Goal: Transaction & Acquisition: Purchase product/service

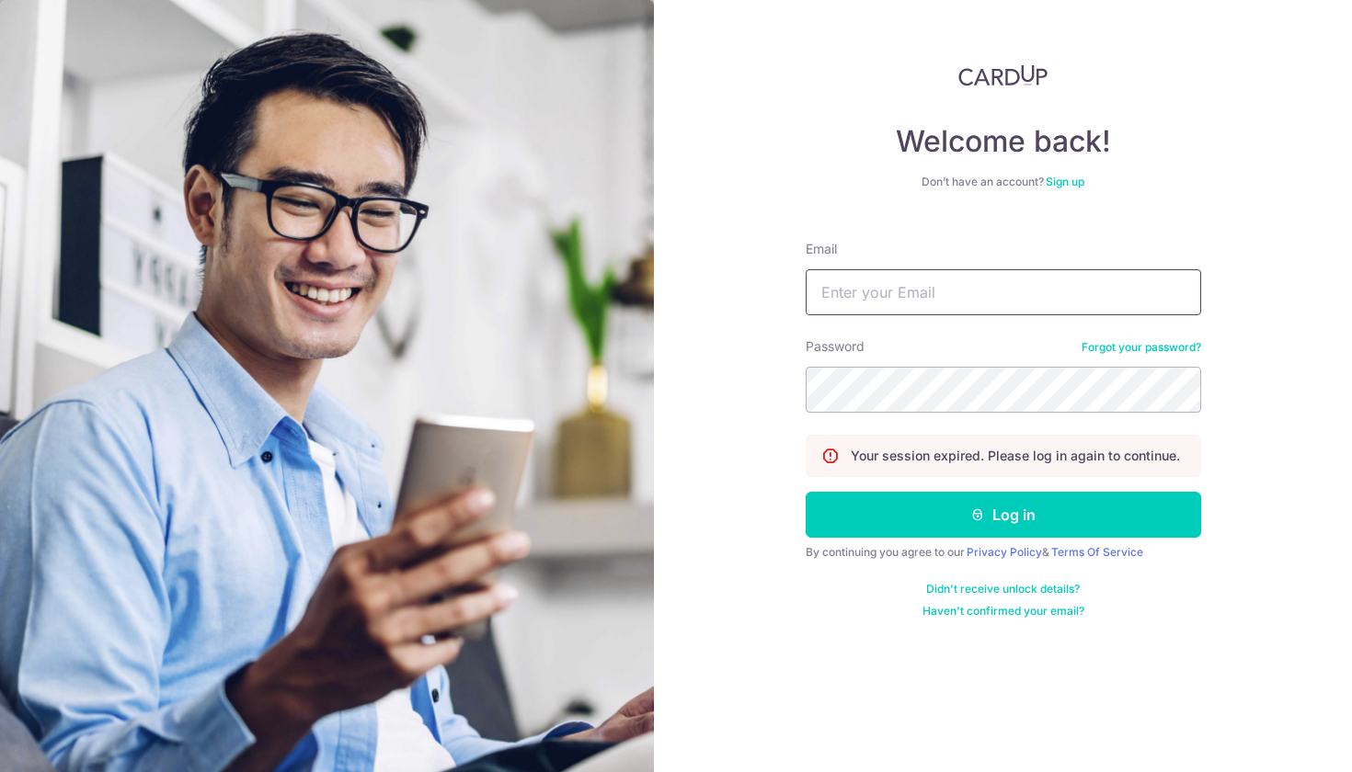
type input "[PERSON_NAME][EMAIL_ADDRESS][PERSON_NAME][DOMAIN_NAME]"
click at [1002, 515] on button "Log in" at bounding box center [1002, 515] width 395 height 46
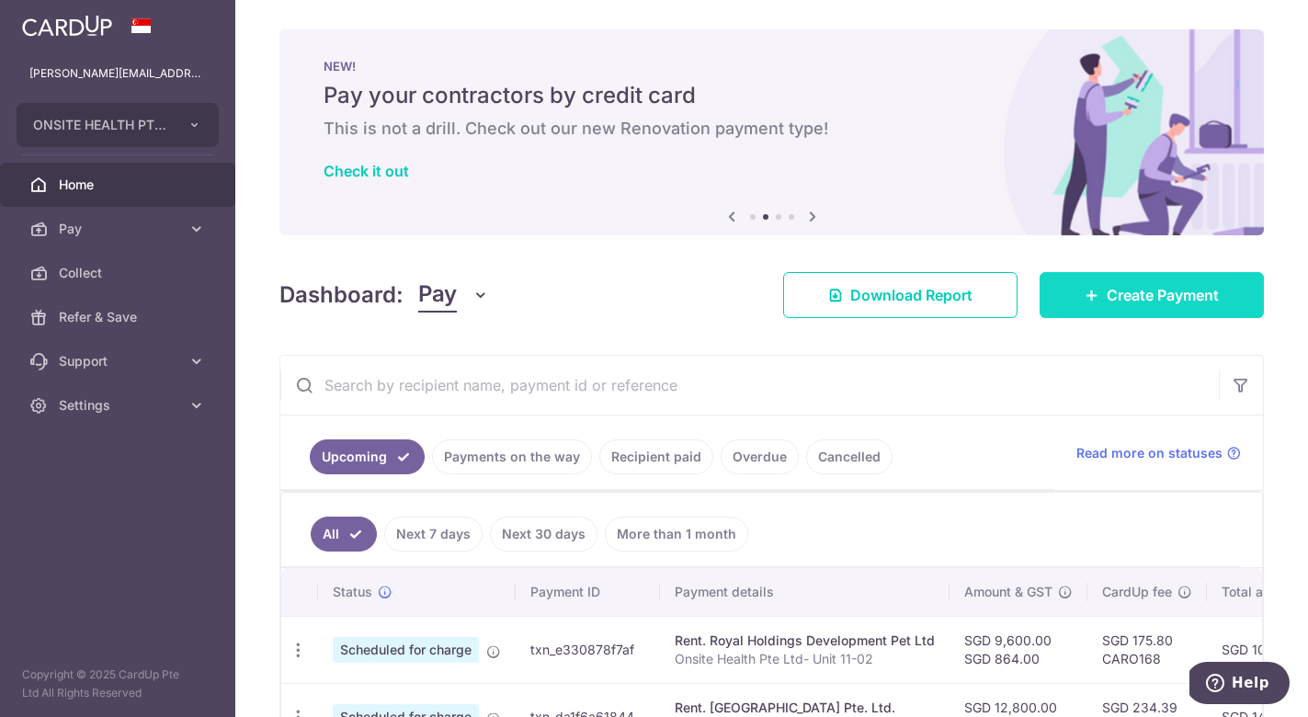
click at [1182, 302] on span "Create Payment" at bounding box center [1163, 295] width 112 height 22
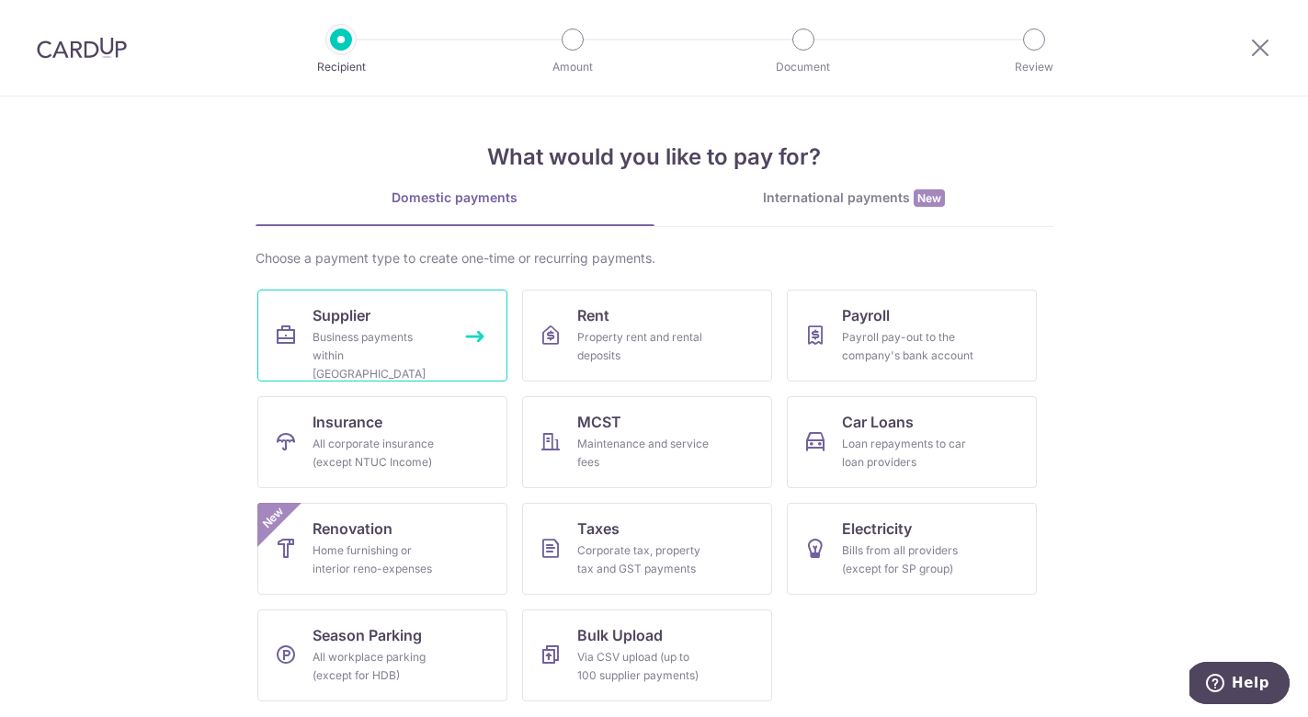
click at [405, 313] on link "Supplier Business payments within Singapore" at bounding box center [382, 336] width 250 height 92
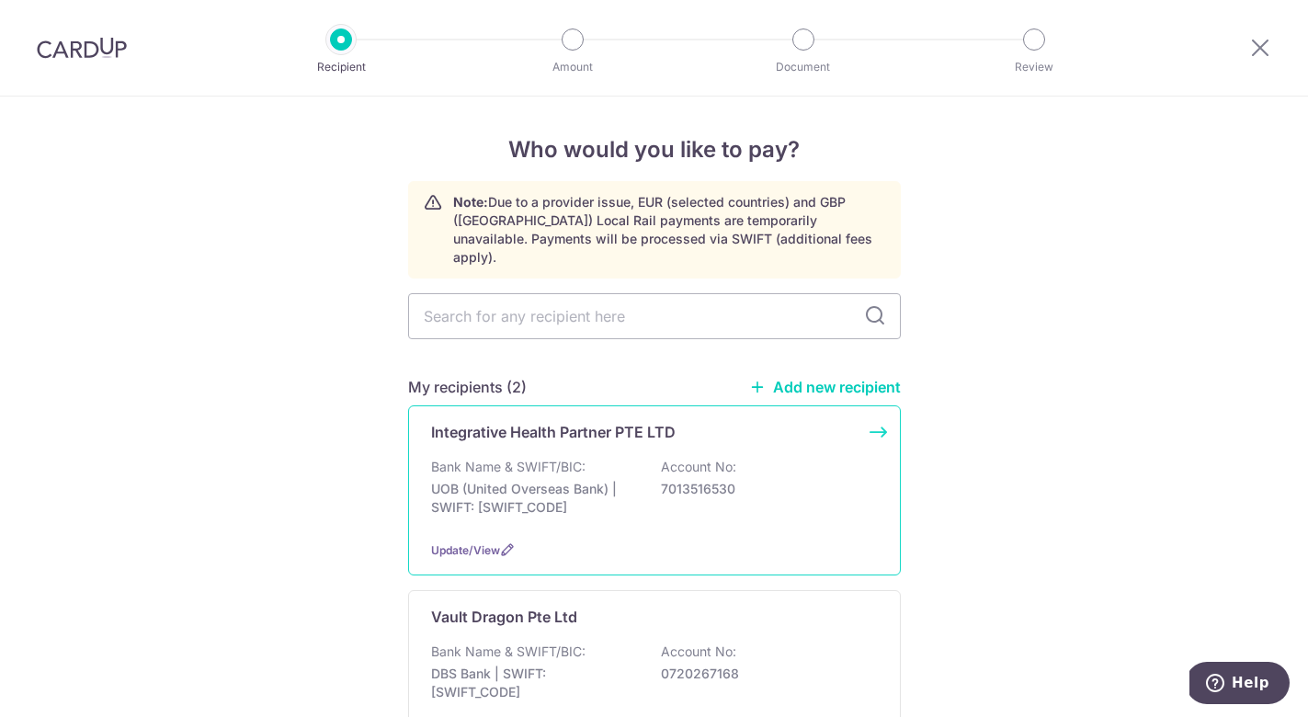
click at [601, 438] on div "Integrative Health Partner PTE LTD Bank Name & SWIFT/BIC: UOB (United Overseas …" at bounding box center [654, 490] width 493 height 170
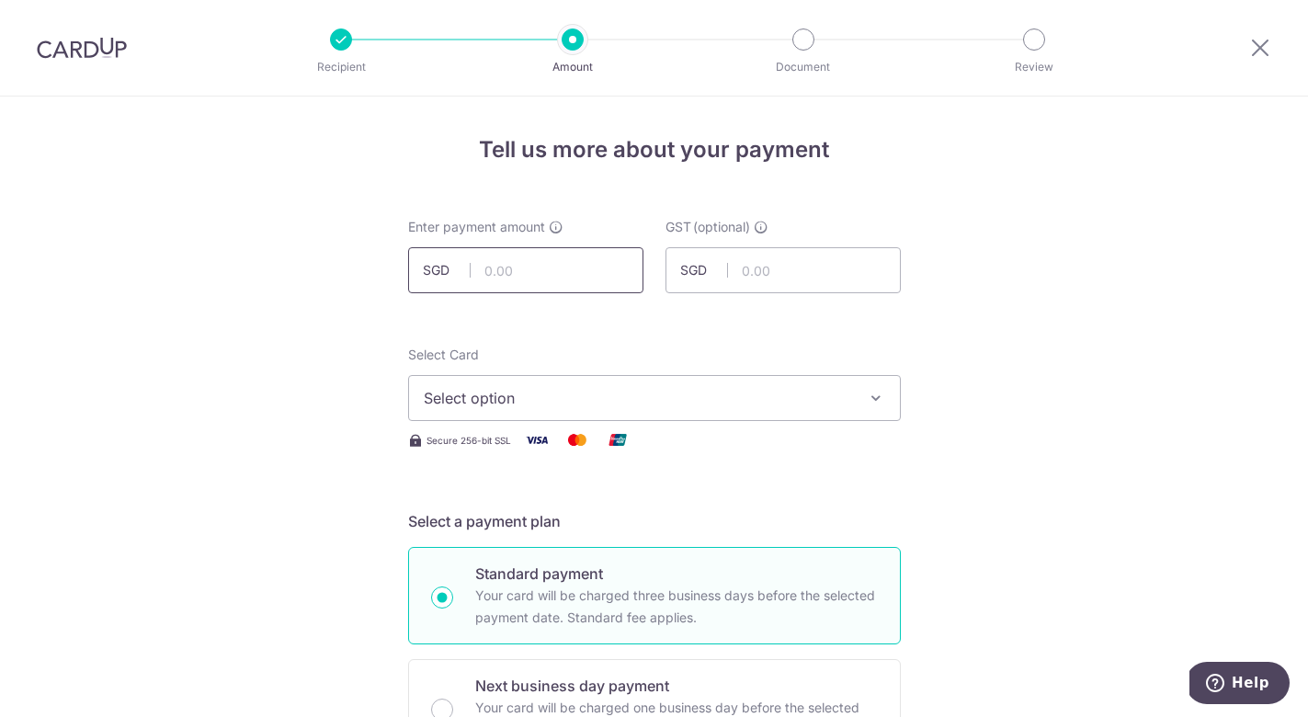
click at [499, 270] on input "text" at bounding box center [525, 270] width 235 height 46
paste input "57,135.50"
type input "57,135.50"
click at [596, 398] on span "Select option" at bounding box center [638, 398] width 428 height 22
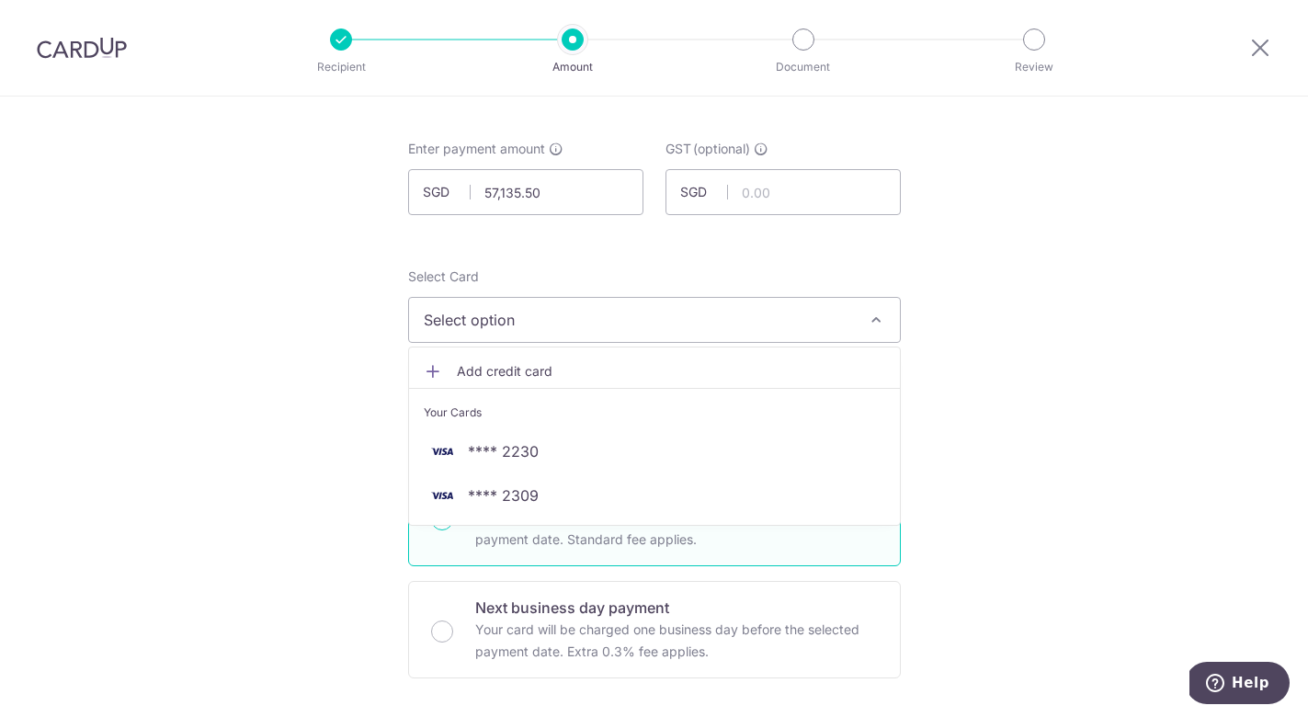
scroll to position [104, 0]
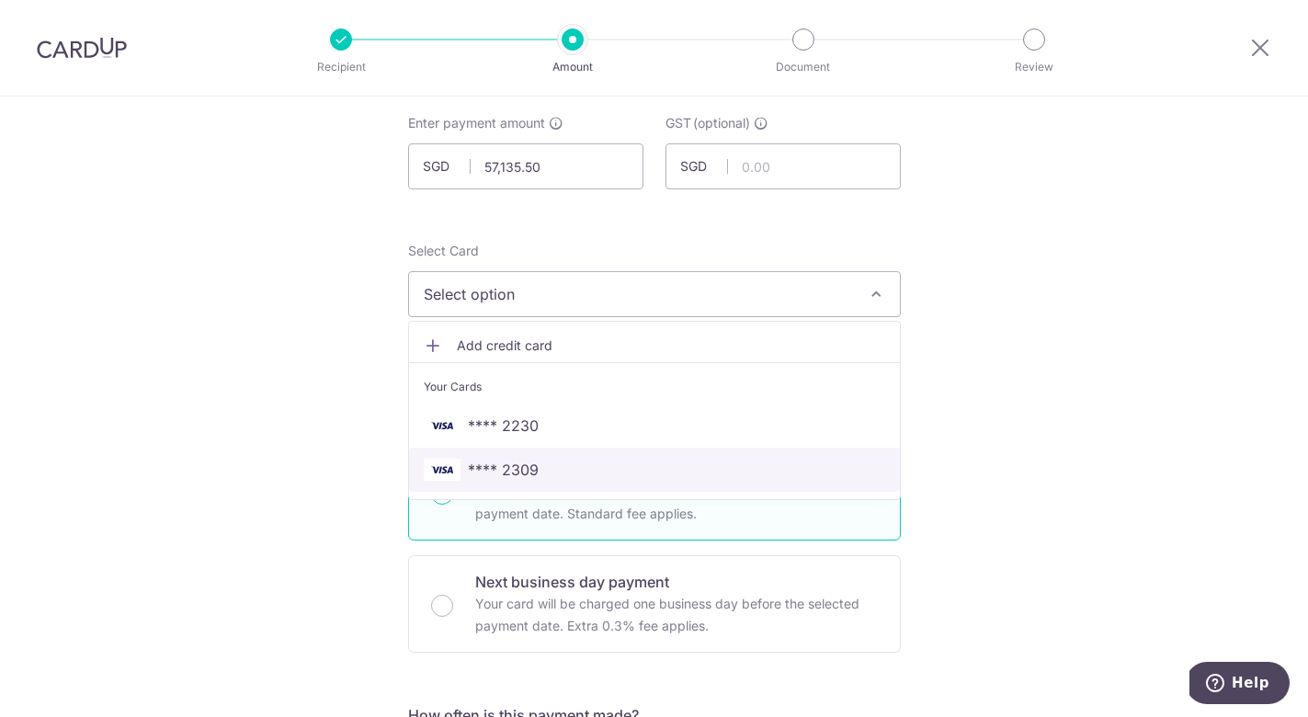
click at [530, 477] on span "**** 2309" at bounding box center [503, 470] width 71 height 22
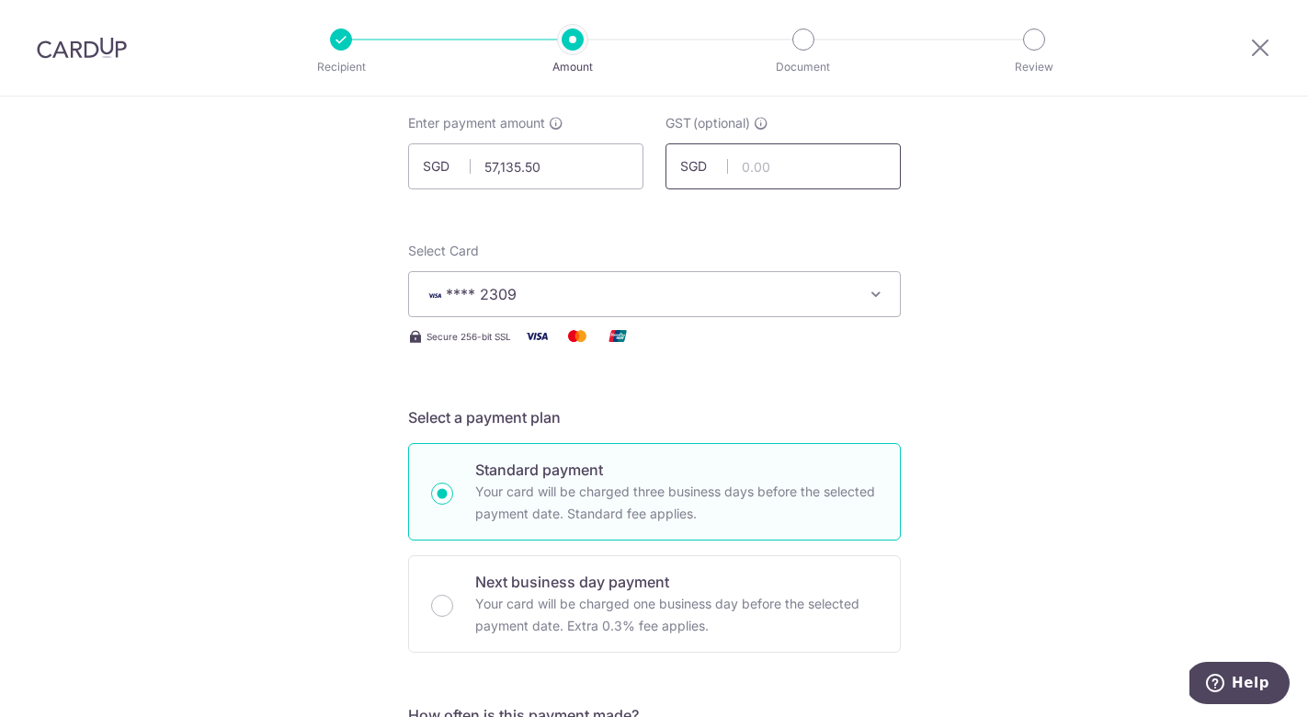
click at [776, 172] on input "text" at bounding box center [783, 166] width 235 height 46
type input "0.00"
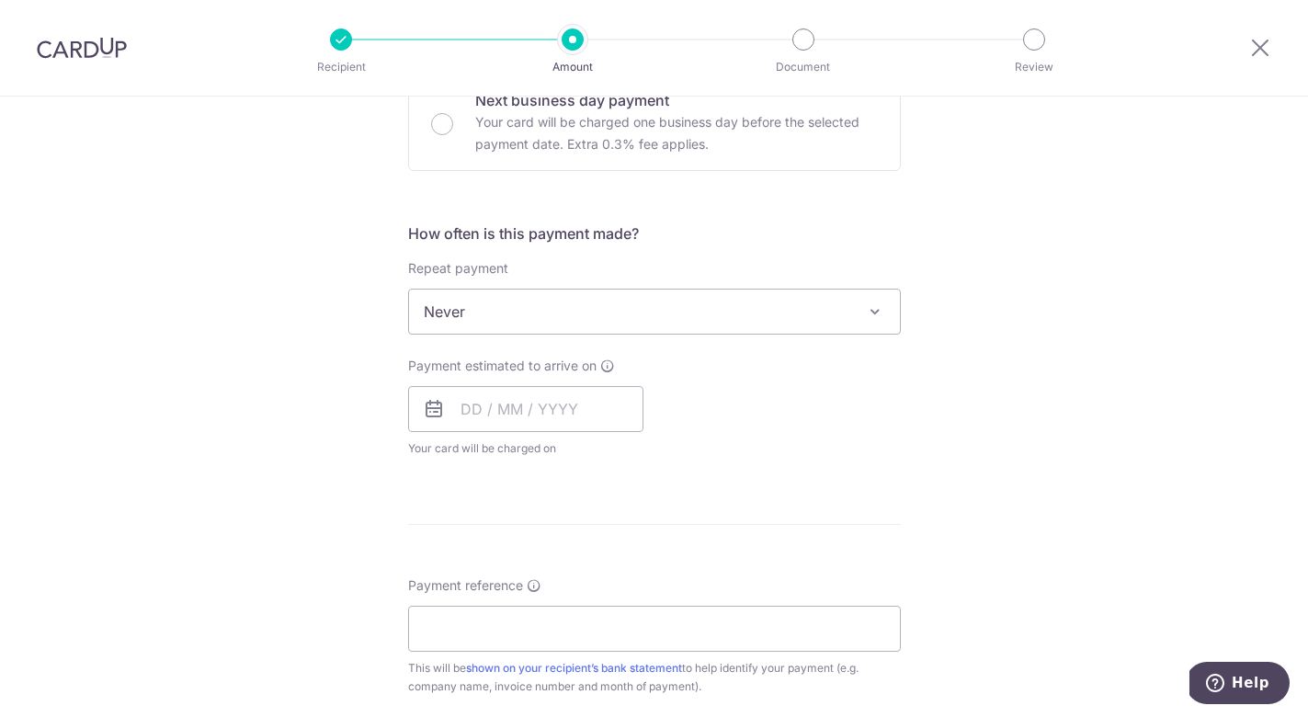
scroll to position [587, 0]
click at [623, 320] on span "Never" at bounding box center [654, 311] width 491 height 44
click at [462, 410] on input "text" at bounding box center [525, 408] width 235 height 46
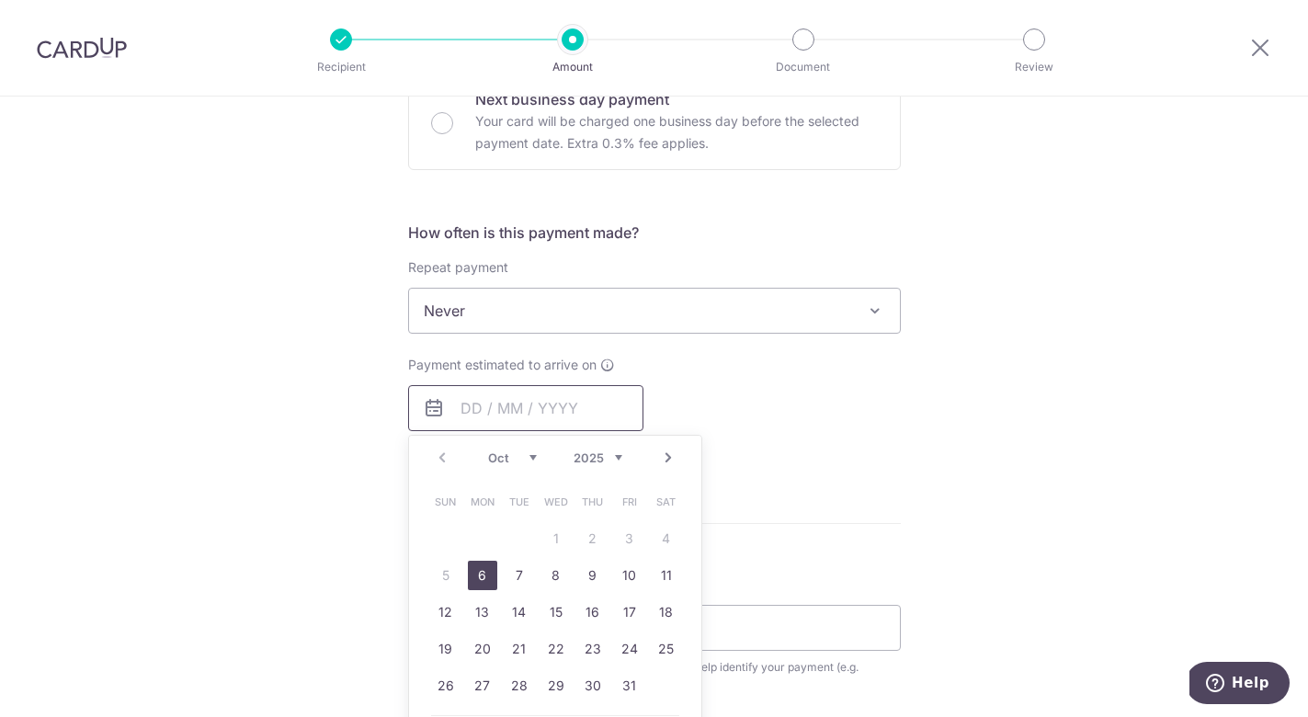
scroll to position [681, 0]
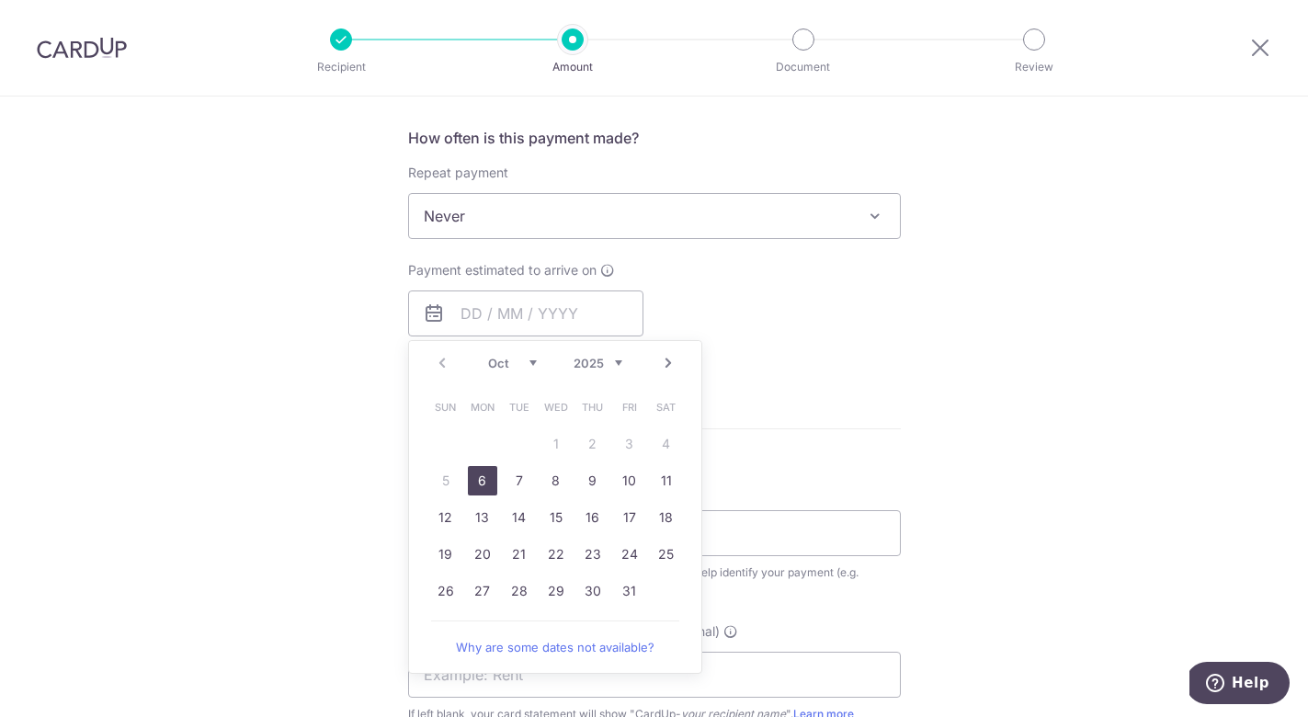
click at [481, 477] on link "6" at bounding box center [482, 480] width 29 height 29
type input "06/10/2025"
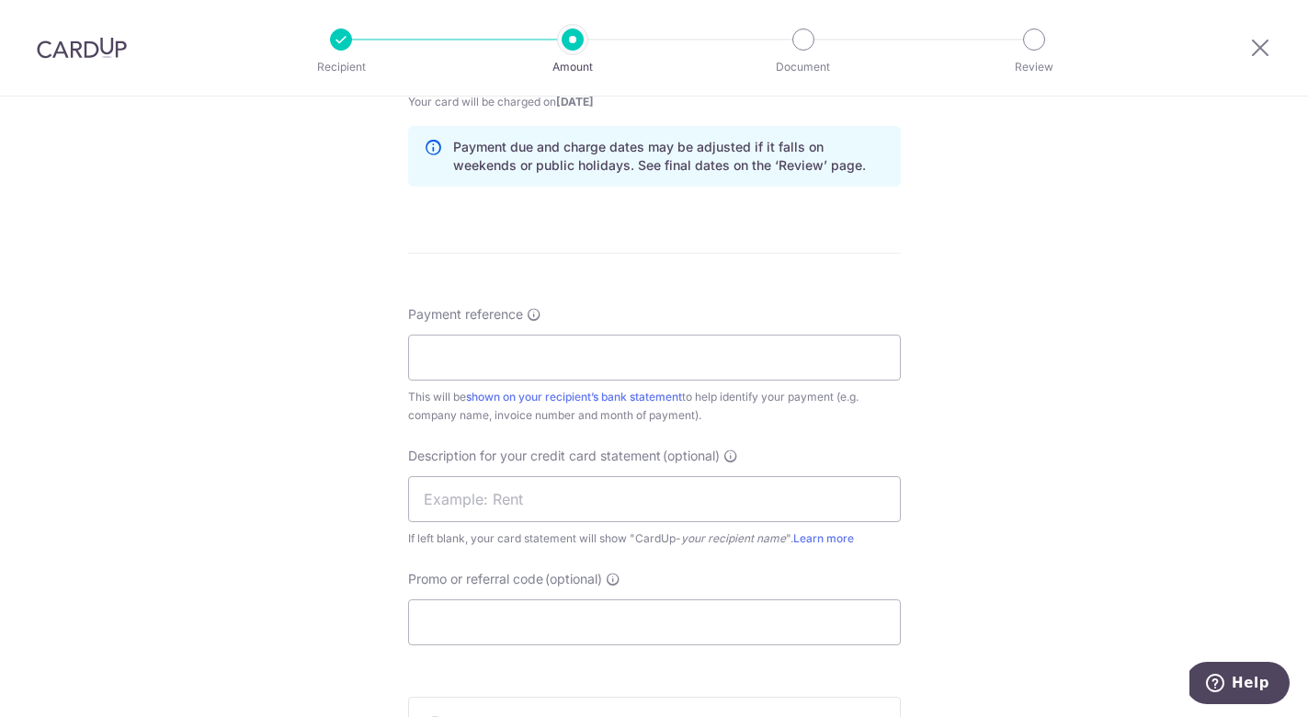
scroll to position [954, 0]
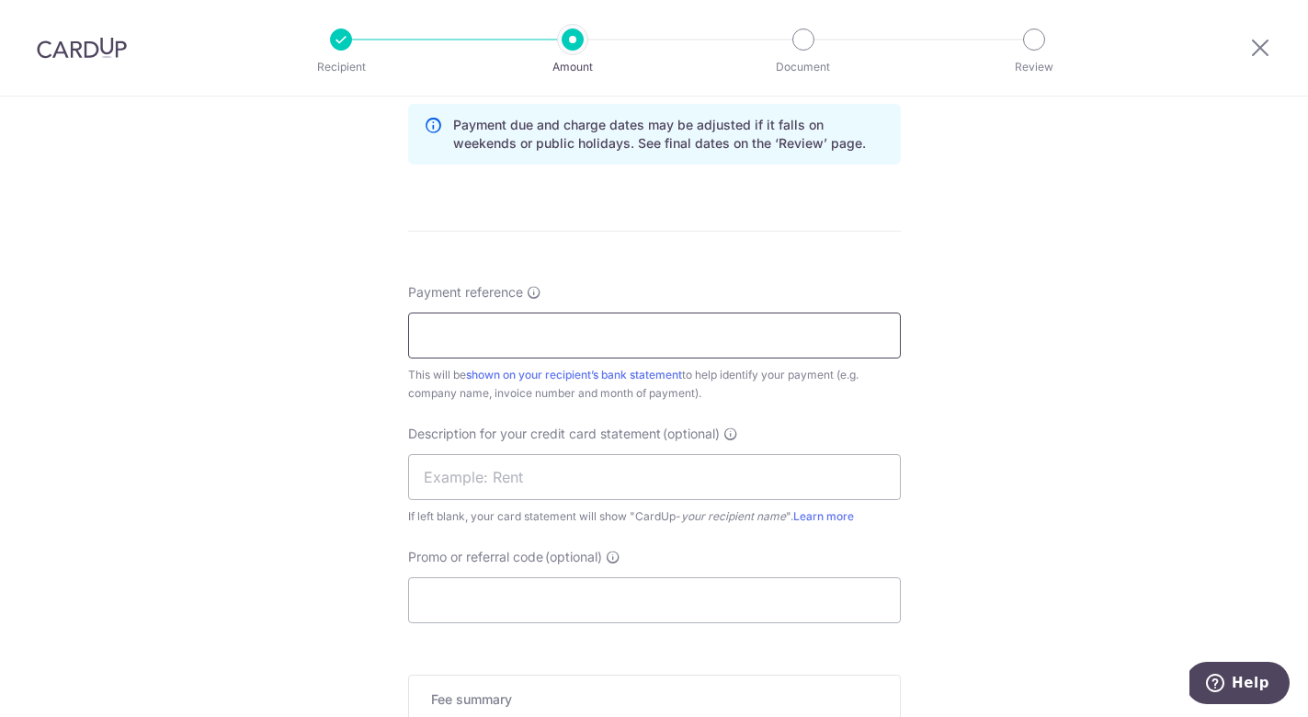
click at [534, 337] on input "Payment reference" at bounding box center [654, 336] width 493 height 46
type input "I"
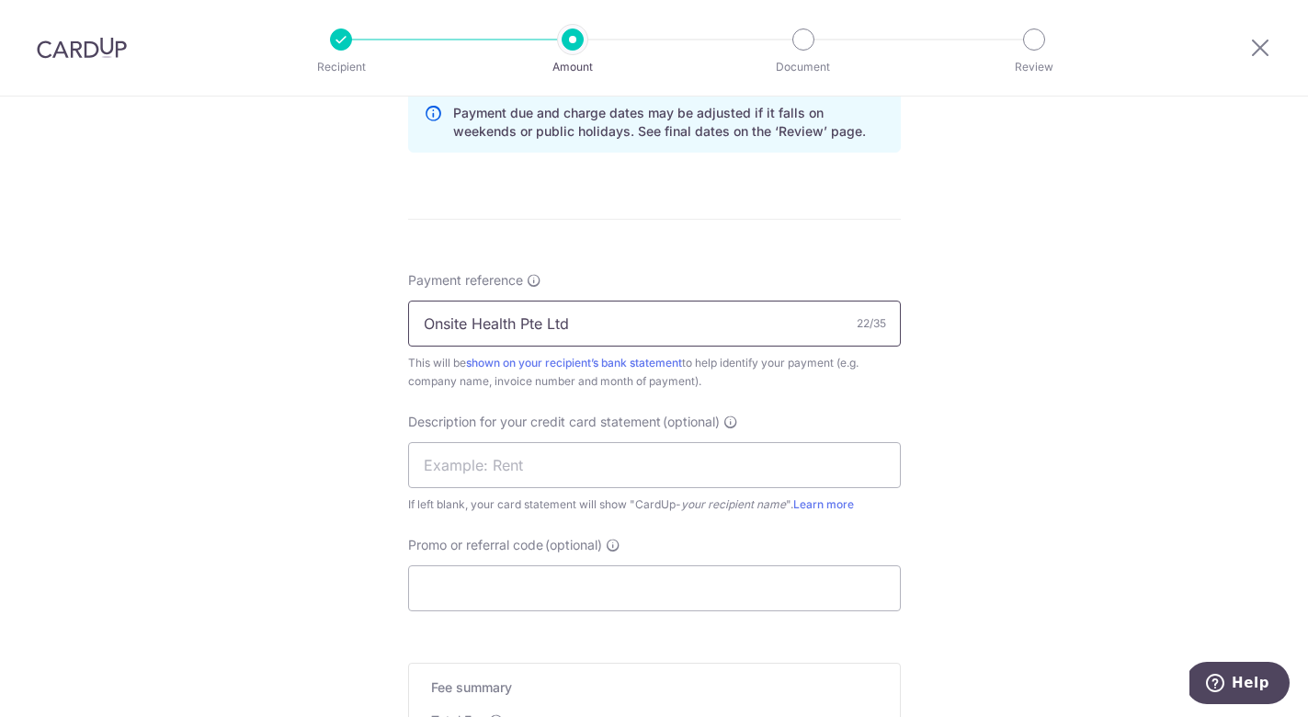
scroll to position [993, 0]
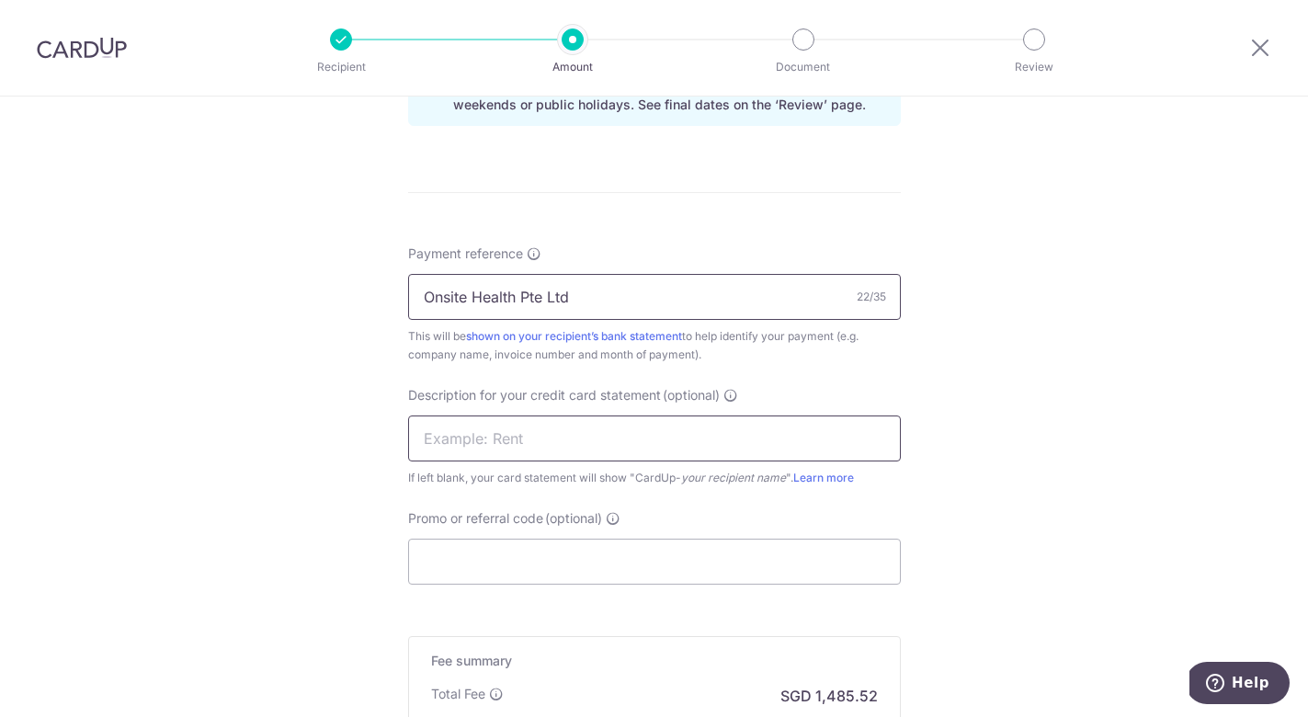
type input "Onsite Health Pte Ltd"
click at [504, 435] on input "text" at bounding box center [654, 439] width 493 height 46
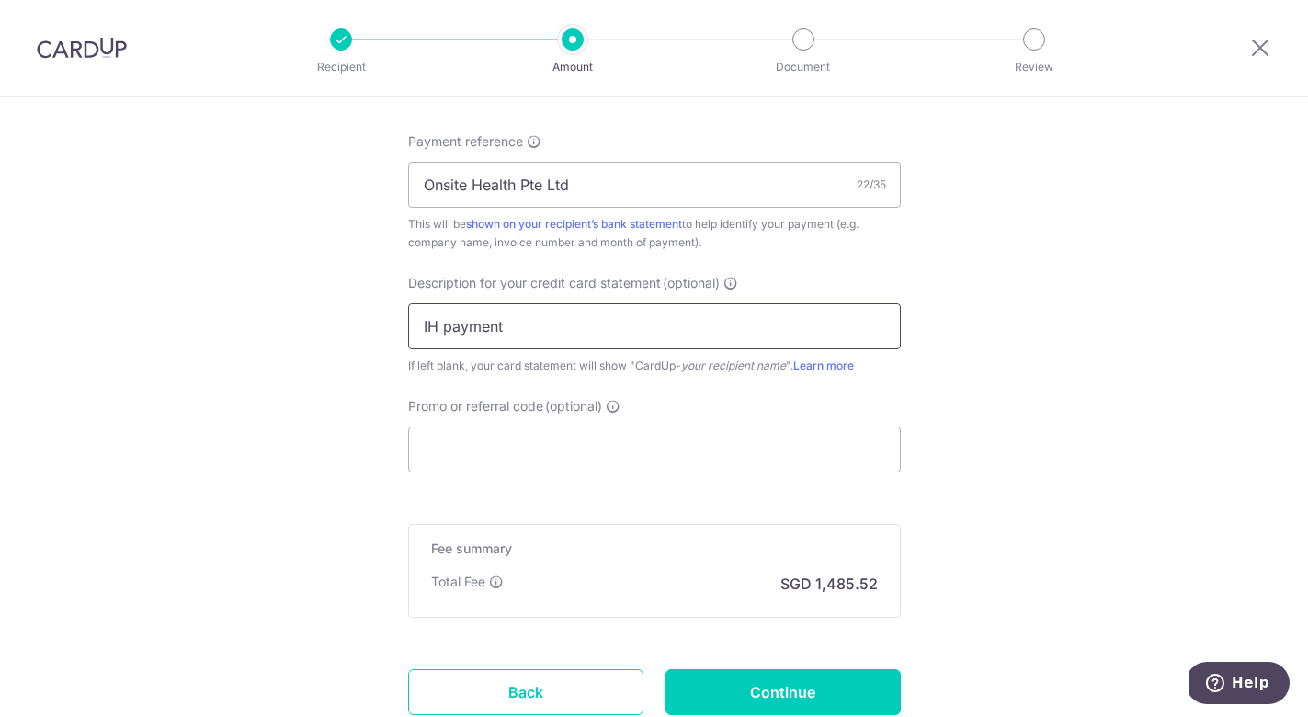
scroll to position [1124, 0]
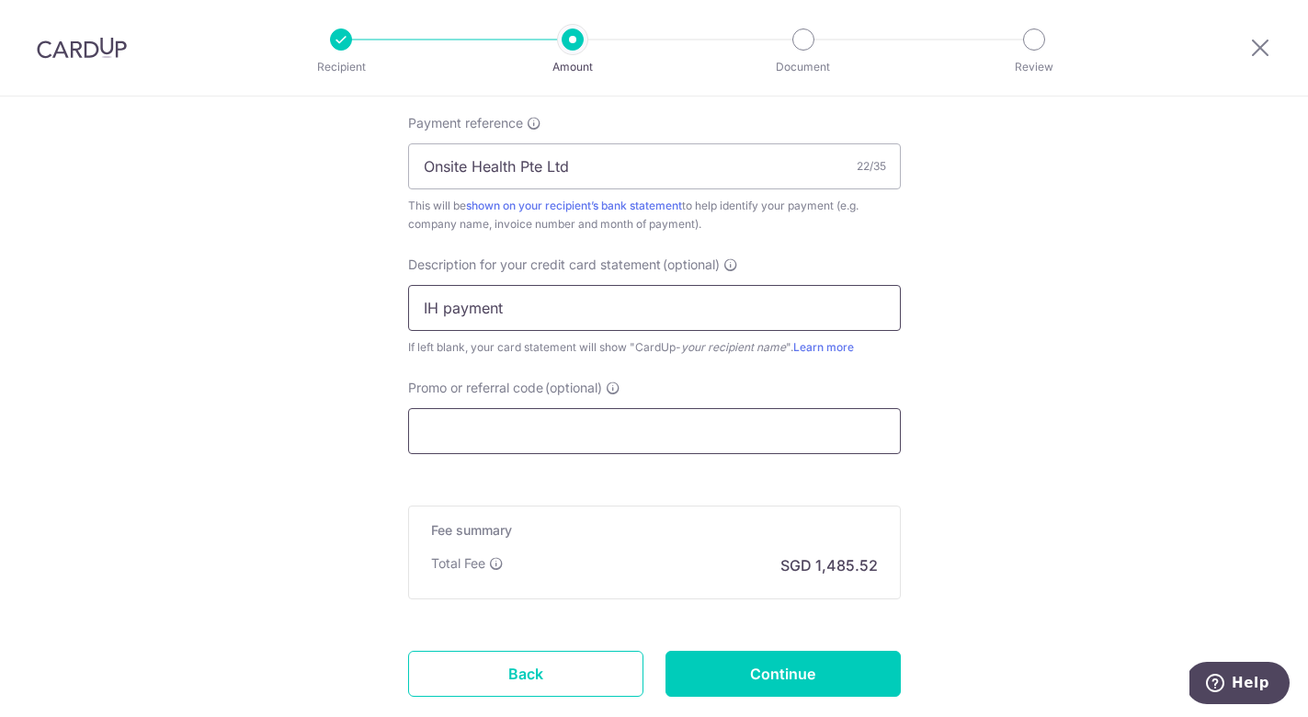
type input "IH payment"
click at [511, 434] on input "Promo or referral code (optional)" at bounding box center [654, 431] width 493 height 46
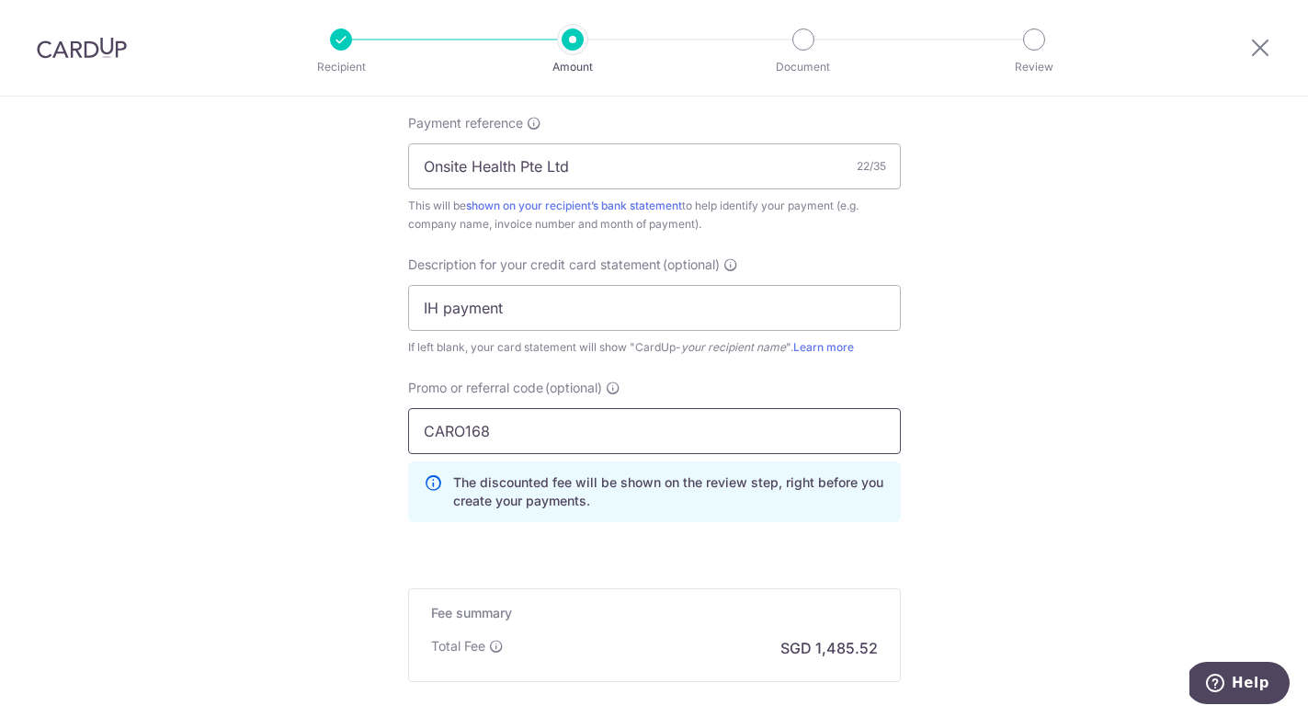
type input "CARO168"
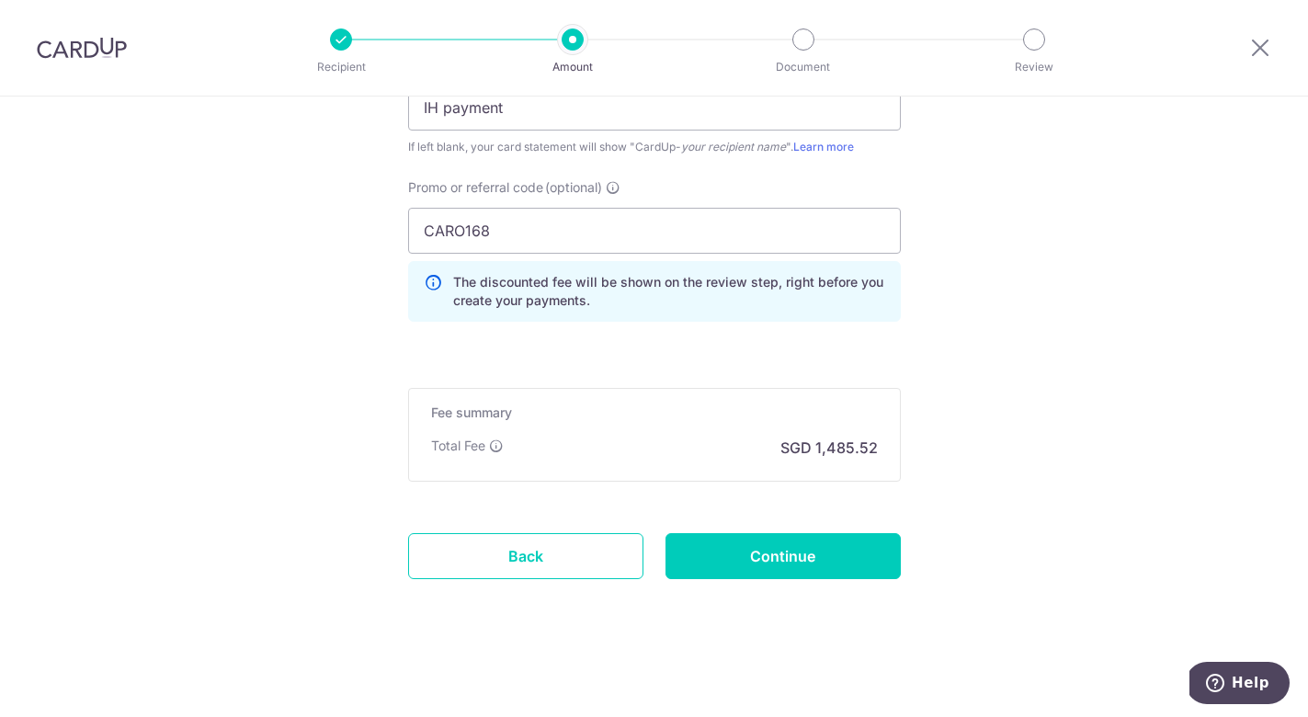
scroll to position [1324, 0]
click at [778, 559] on input "Continue" at bounding box center [783, 556] width 235 height 46
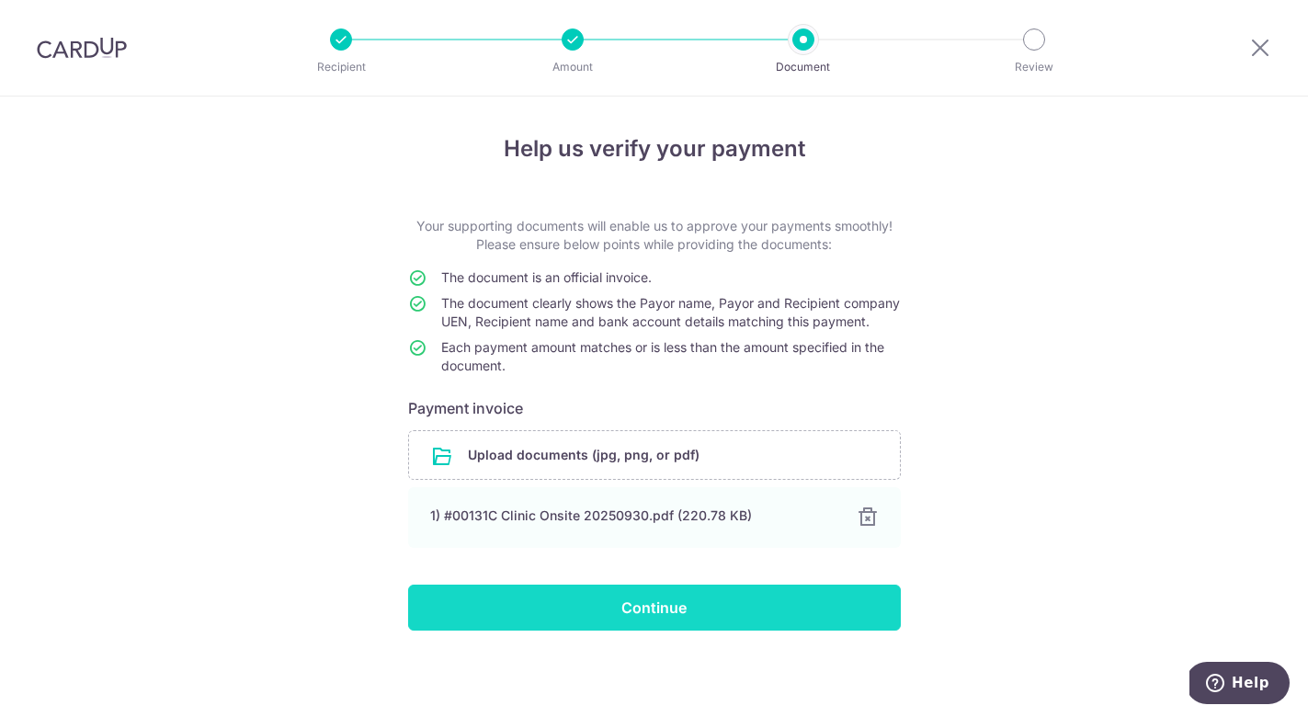
scroll to position [19, 0]
click at [668, 612] on input "Continue" at bounding box center [654, 608] width 493 height 46
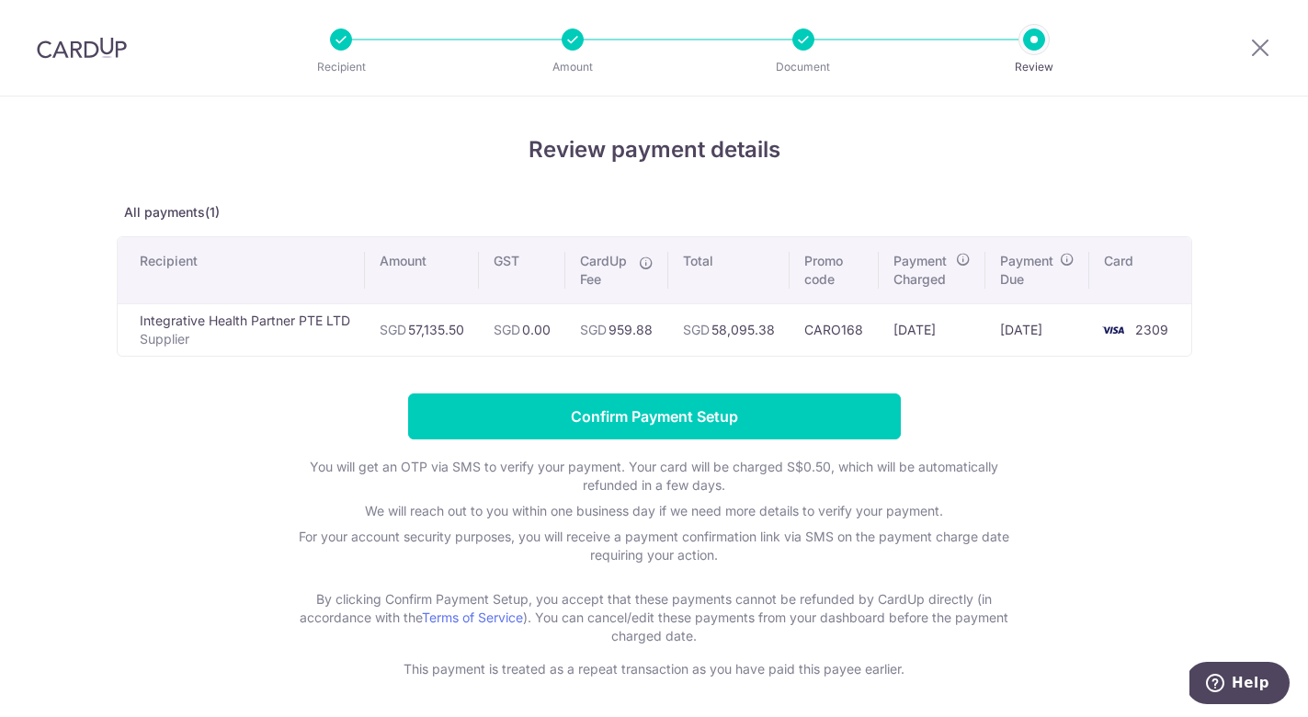
drag, startPoint x: 786, startPoint y: 333, endPoint x: 724, endPoint y: 333, distance: 62.5
click at [724, 333] on td "SGD 58,095.38" at bounding box center [728, 329] width 121 height 52
copy td "58,095.38"
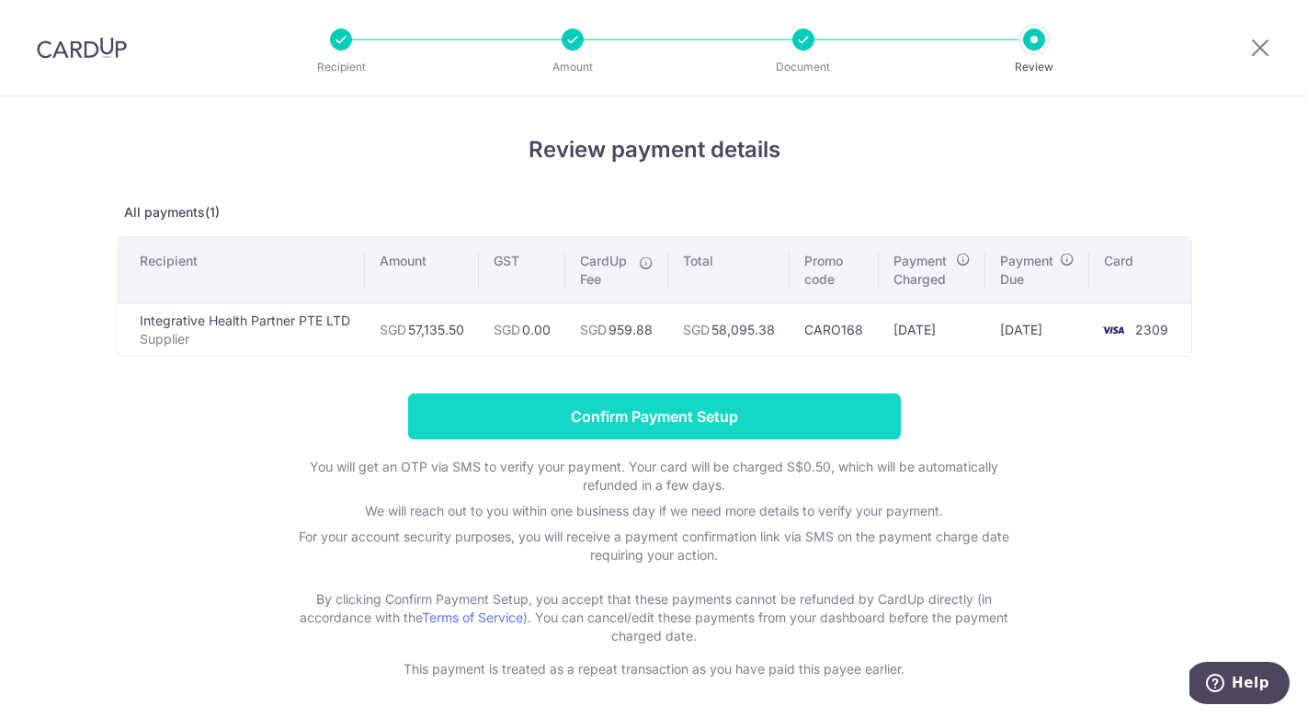
click at [697, 421] on input "Confirm Payment Setup" at bounding box center [654, 417] width 493 height 46
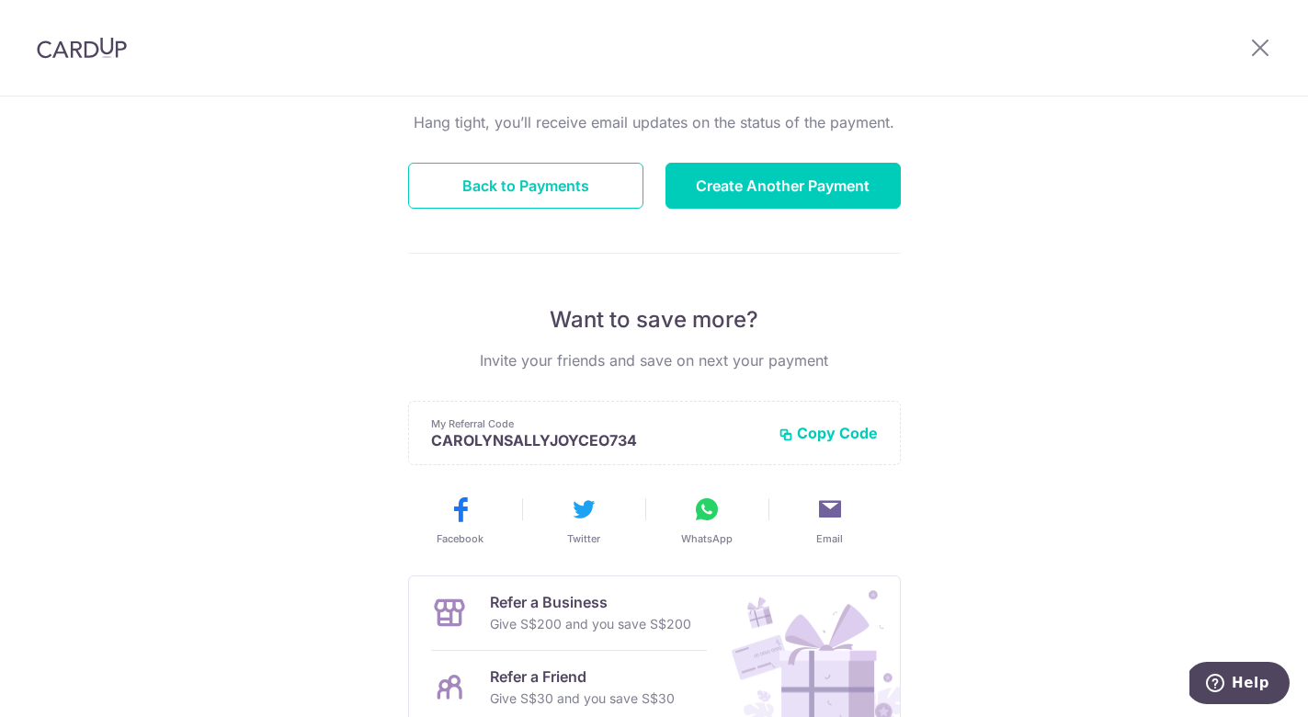
scroll to position [183, 0]
click at [575, 196] on button "Back to Payments" at bounding box center [525, 187] width 235 height 46
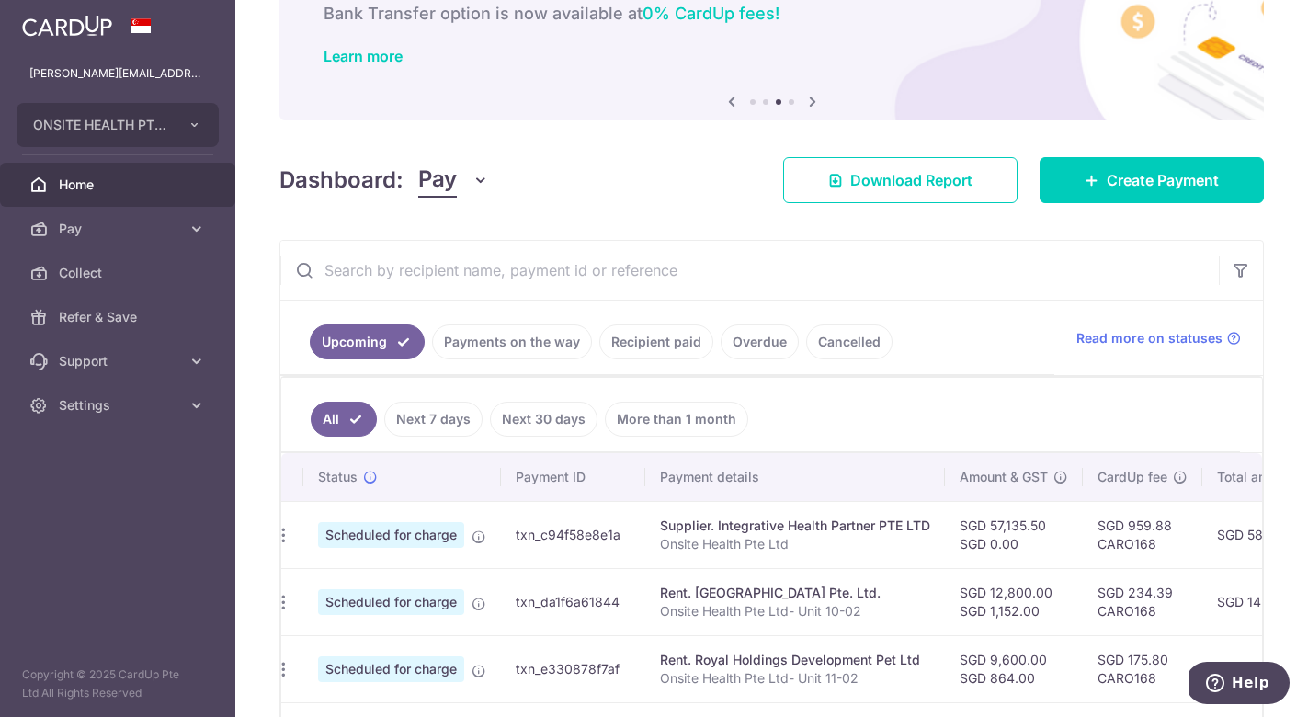
scroll to position [0, 14]
